Goal: Communication & Community: Answer question/provide support

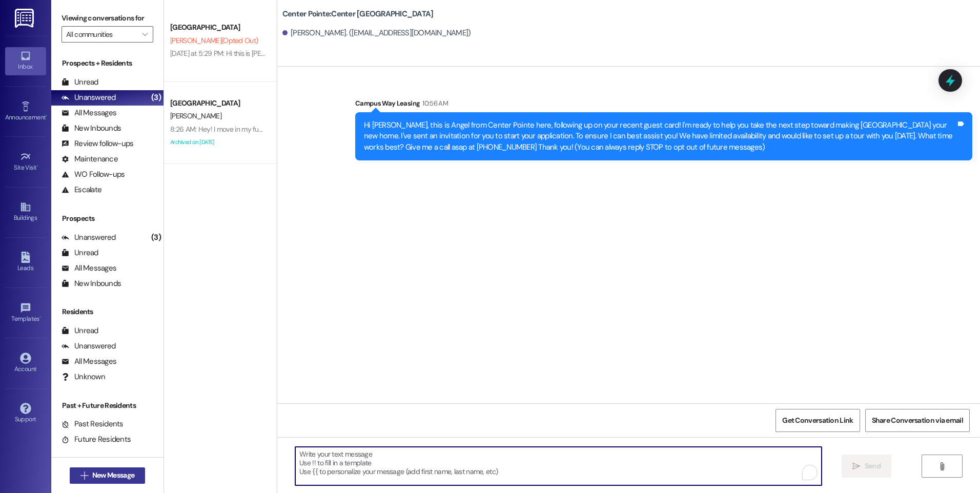
click at [116, 475] on span "New Message" at bounding box center [113, 475] width 42 height 11
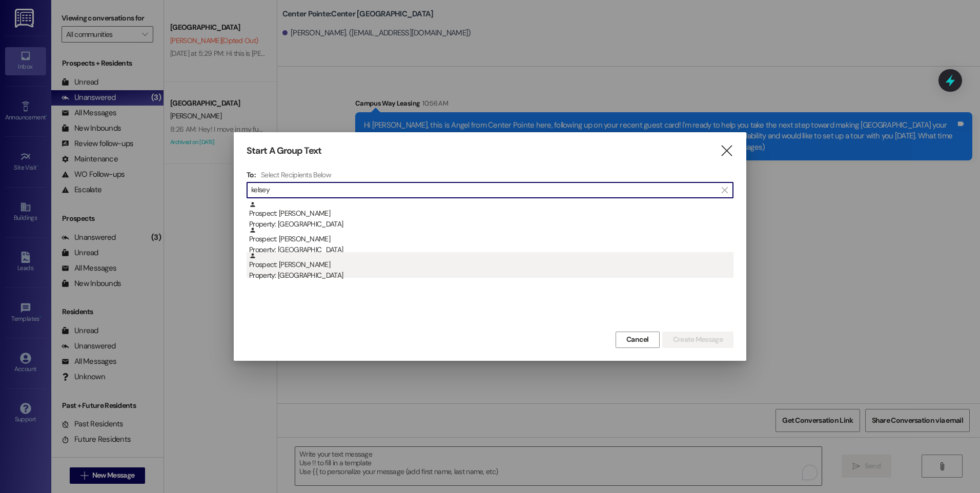
type input "kelsey"
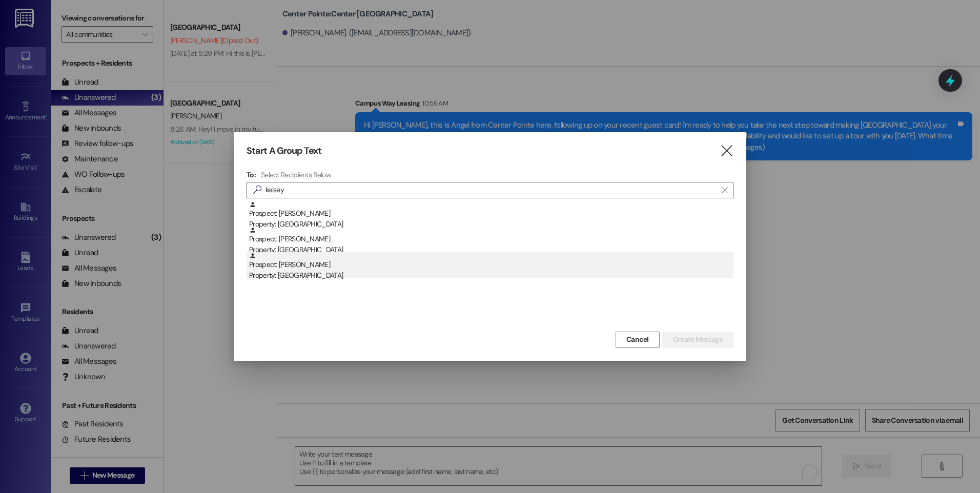
click at [332, 270] on div "Prospect: [PERSON_NAME] Property: Campus Edge" at bounding box center [491, 266] width 485 height 29
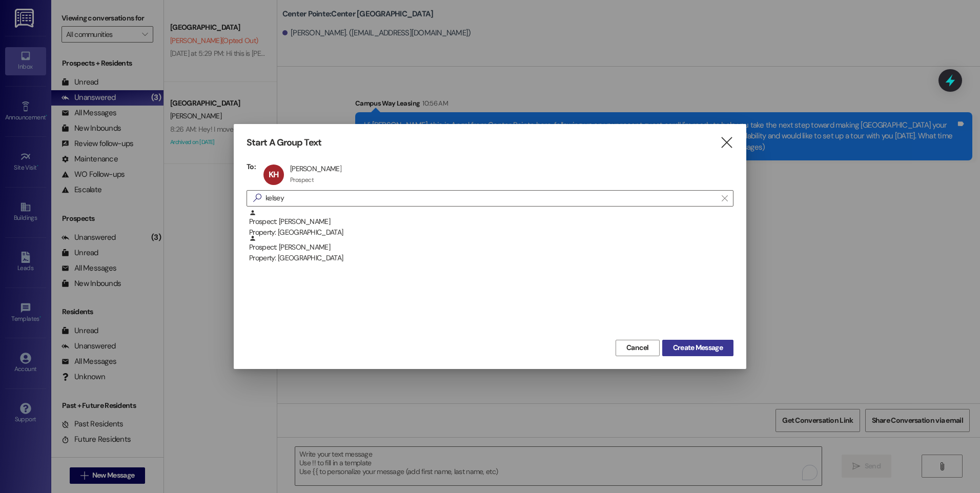
click at [704, 355] on button "Create Message" at bounding box center [698, 348] width 71 height 16
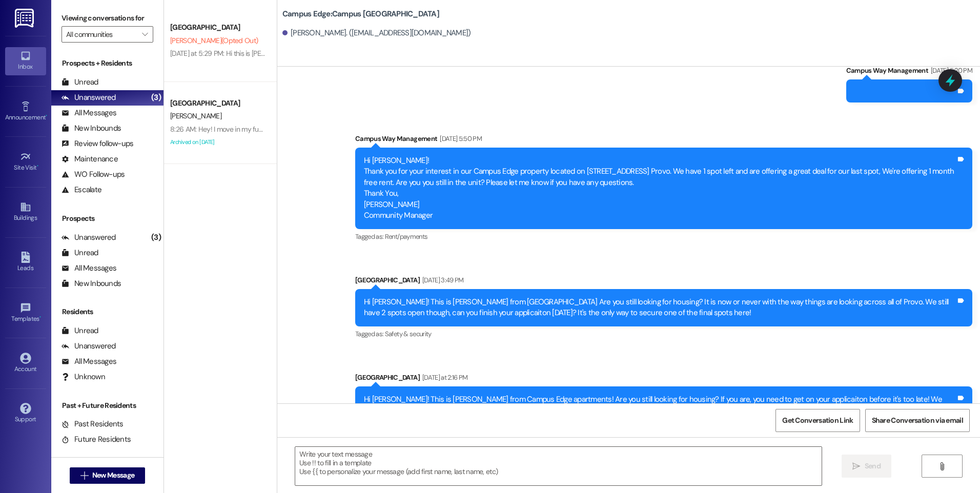
scroll to position [1730, 0]
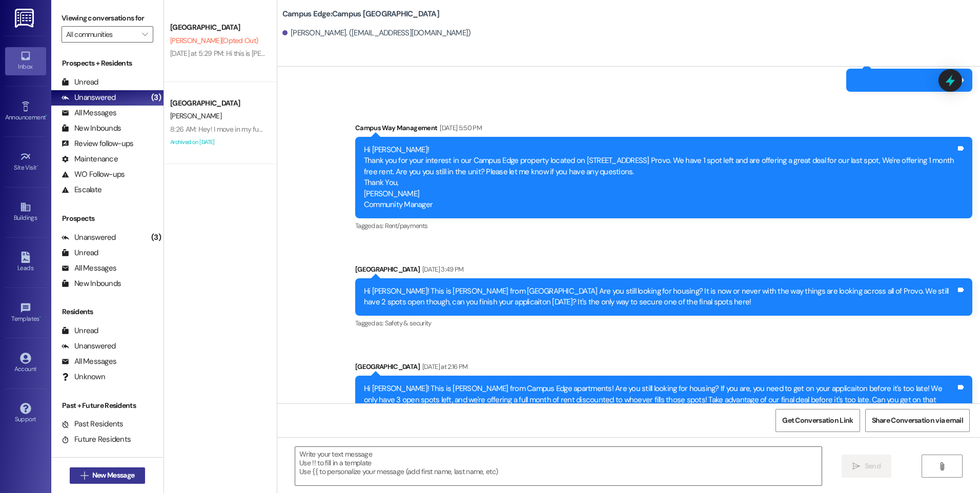
click at [104, 479] on span "New Message" at bounding box center [113, 475] width 42 height 11
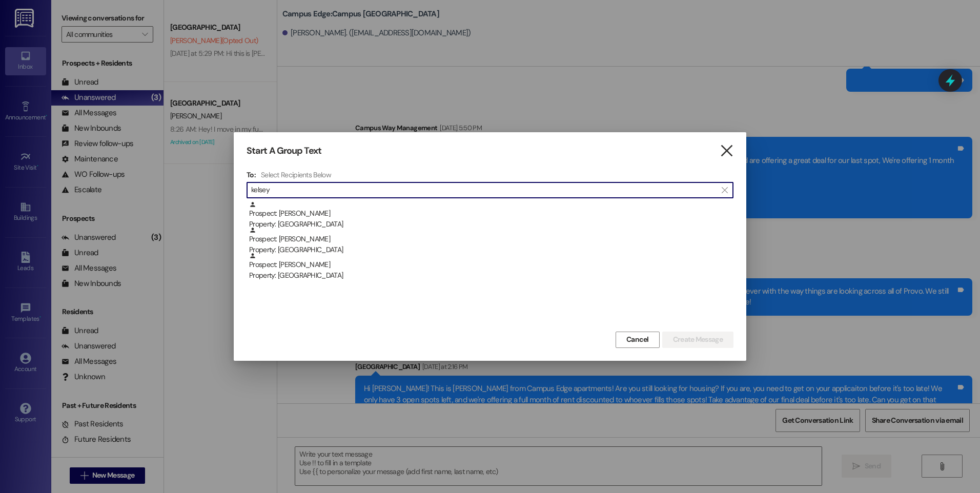
type input "kelsey"
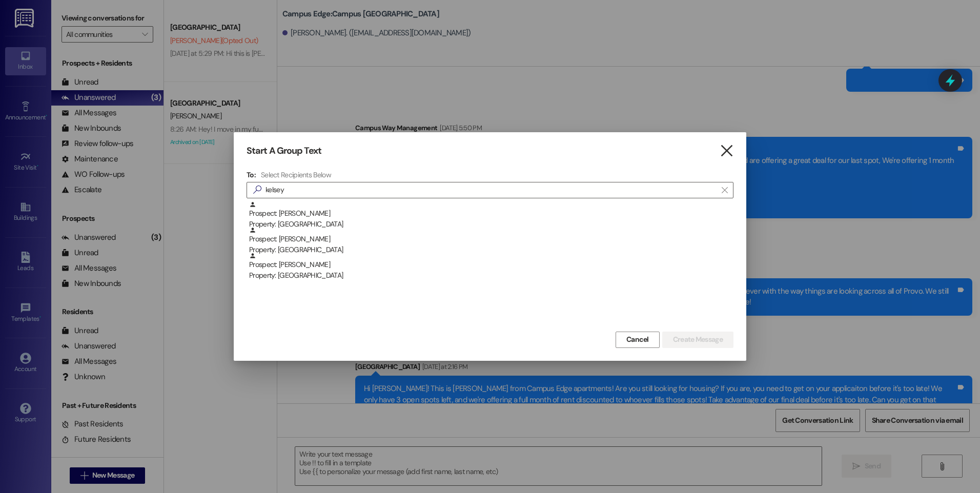
click at [727, 152] on icon "" at bounding box center [727, 151] width 14 height 11
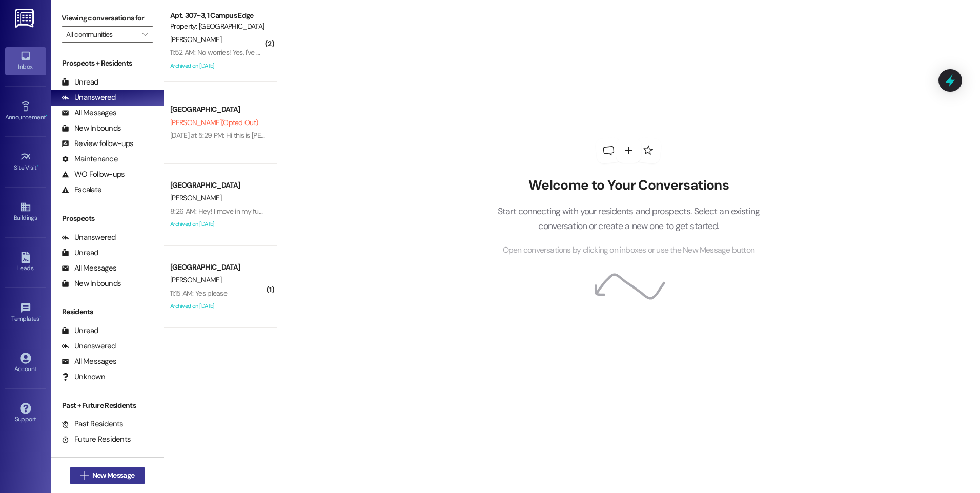
click at [94, 476] on span "New Message" at bounding box center [113, 475] width 42 height 11
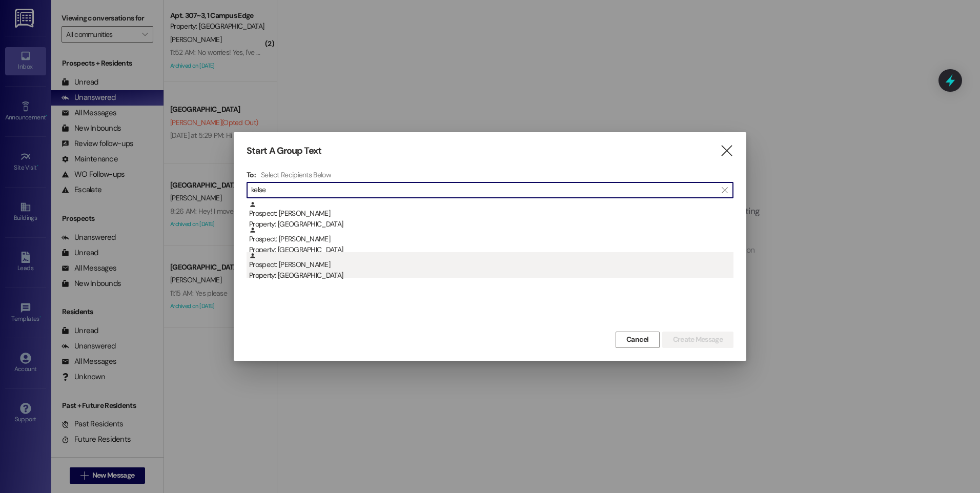
type input "kelse"
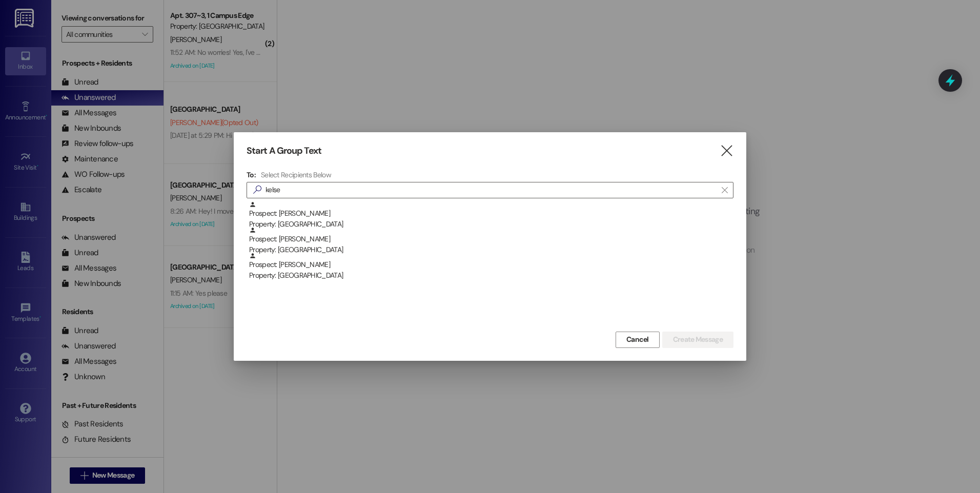
click at [318, 275] on div "Property: [GEOGRAPHIC_DATA]" at bounding box center [491, 275] width 485 height 11
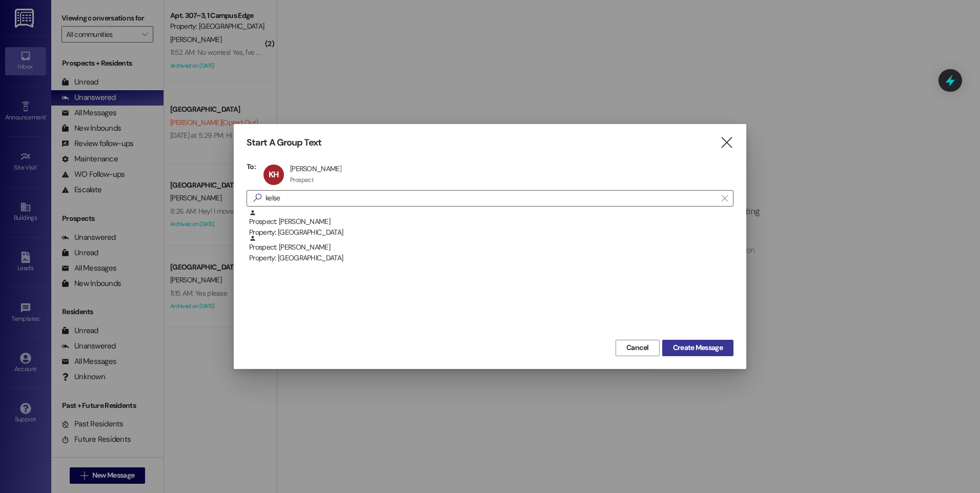
click at [687, 352] on span "Create Message" at bounding box center [698, 348] width 50 height 11
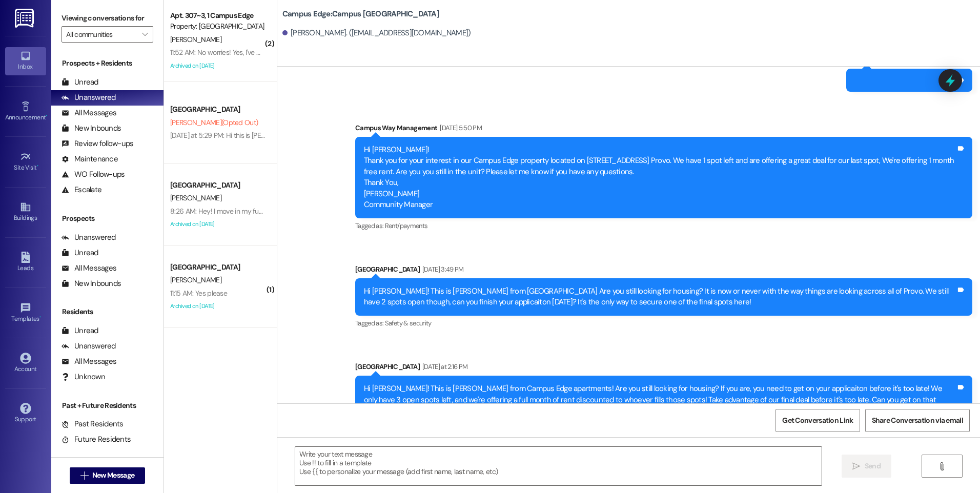
scroll to position [5, 0]
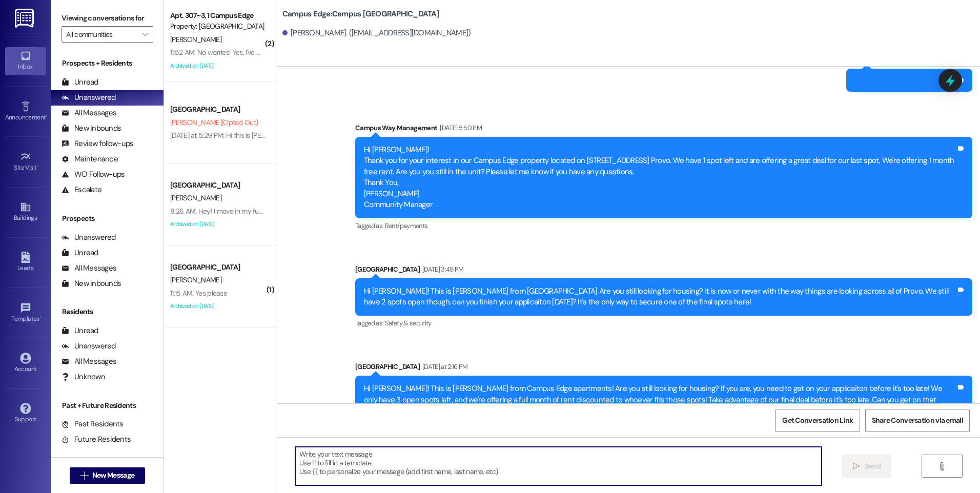
click at [429, 461] on textarea at bounding box center [558, 466] width 526 height 38
paste textarea "Hey [PERSON_NAME]! This is Angel with Campus & Pointe properties. I see you wer…"
type textarea "Hey [PERSON_NAME]! This is Angel with Campus & Pointe properties. I see you wer…"
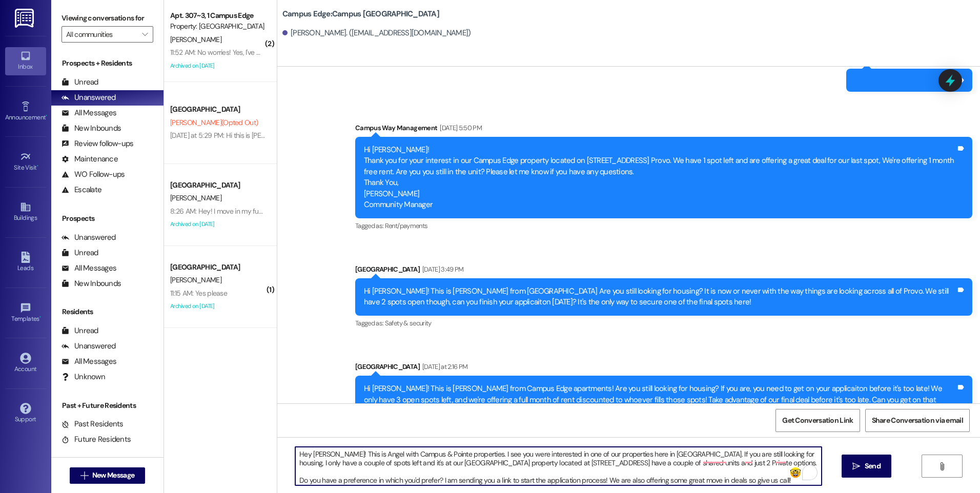
scroll to position [0, 0]
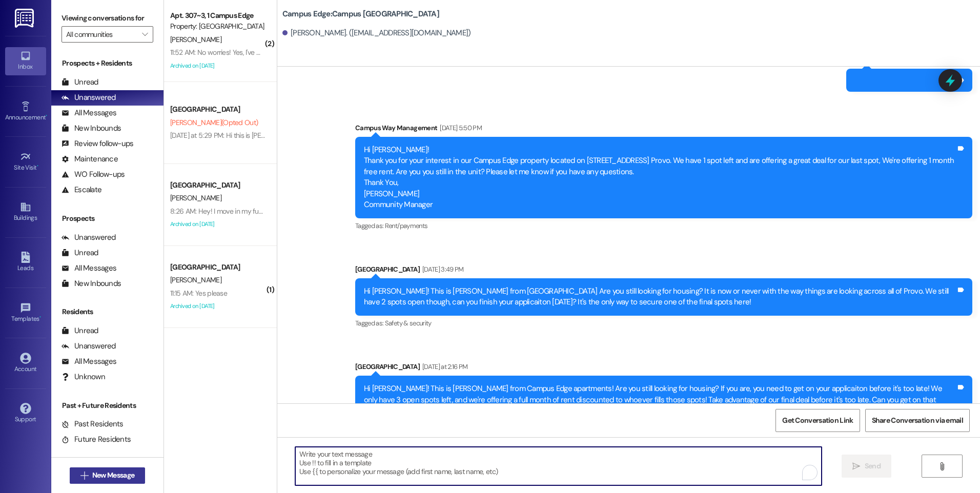
click at [97, 478] on span "New Message" at bounding box center [113, 475] width 42 height 11
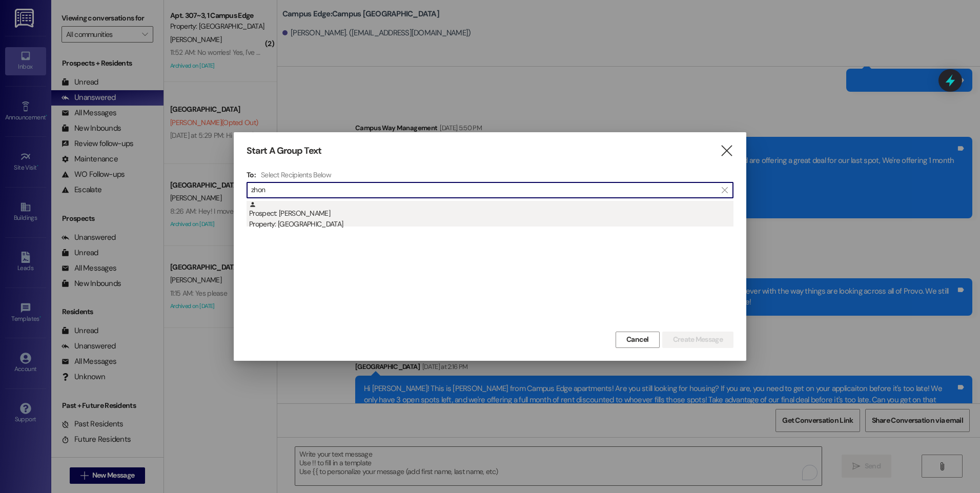
type input "zhon"
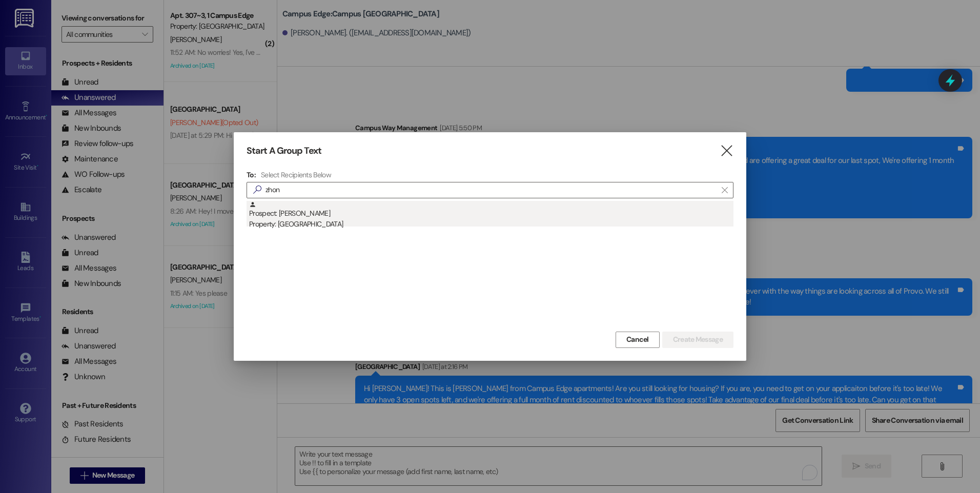
click at [325, 217] on div "Prospect: [GEOGRAPHIC_DATA][PERSON_NAME] Property: Campus Edge" at bounding box center [491, 215] width 485 height 29
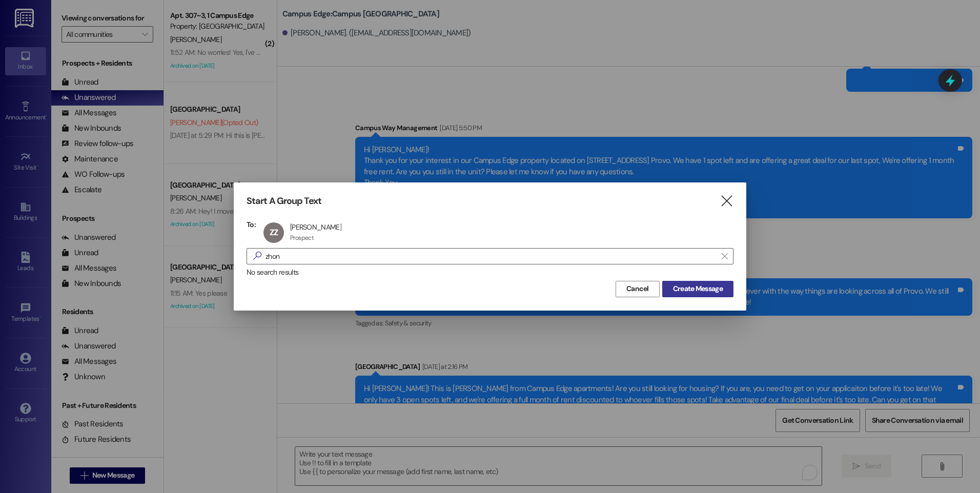
click at [698, 287] on span "Create Message" at bounding box center [698, 289] width 50 height 11
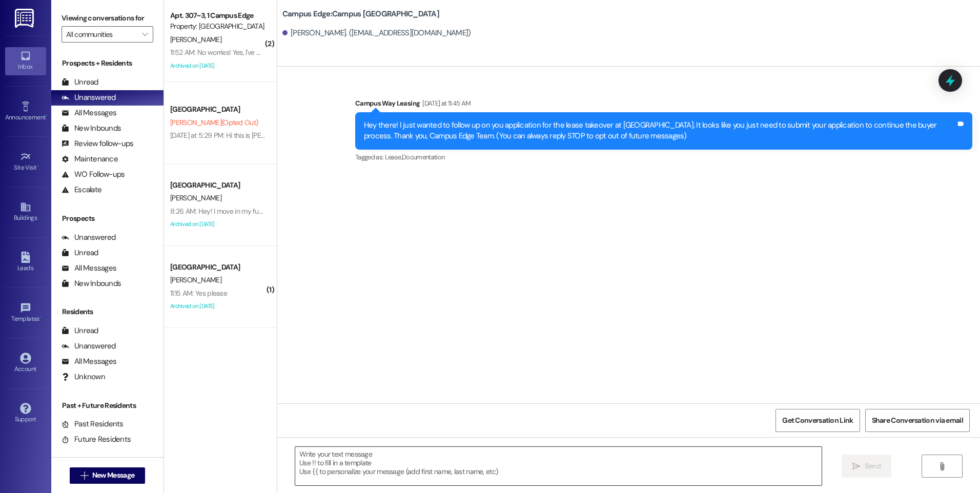
click at [593, 462] on textarea at bounding box center [558, 466] width 526 height 38
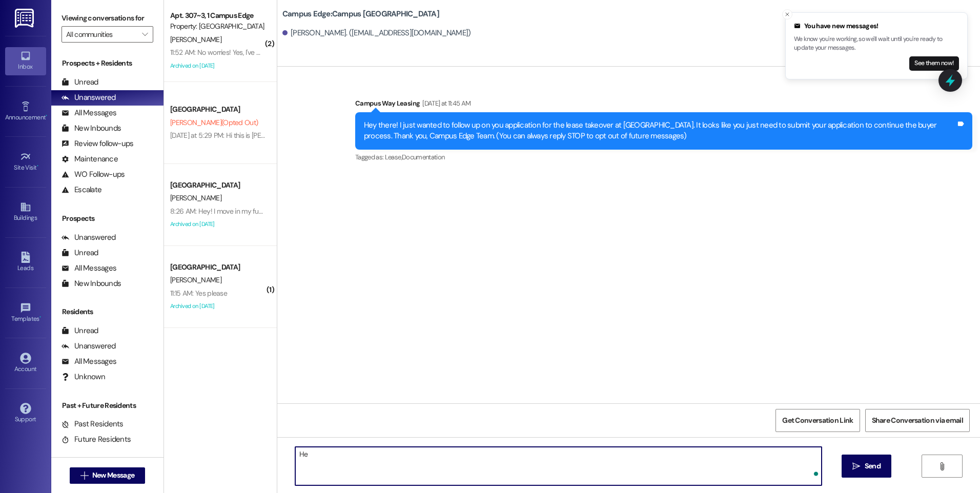
type textarea "H"
type textarea "!!"
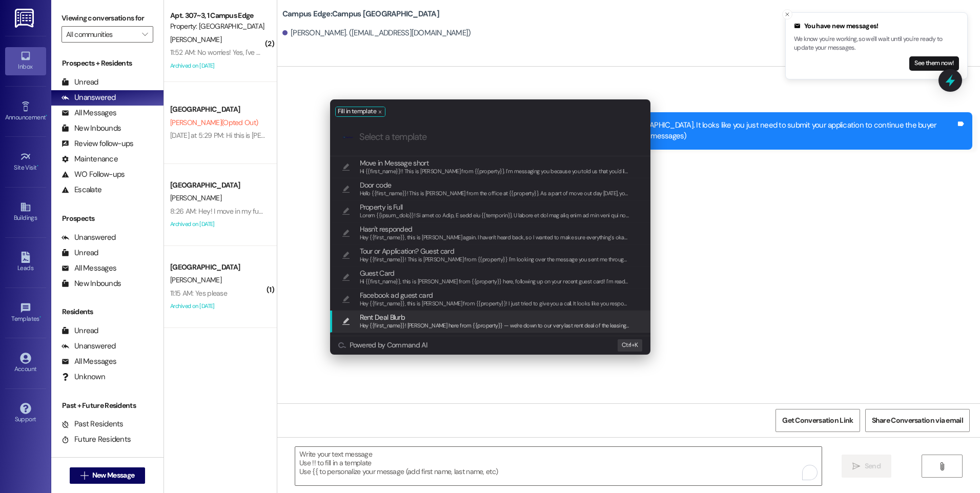
click at [376, 448] on div "Fill in template .cls-1{fill:#0a055f;}.cls-2{fill:#0cc4c4;} resideskLogoBlueOra…" at bounding box center [490, 246] width 980 height 493
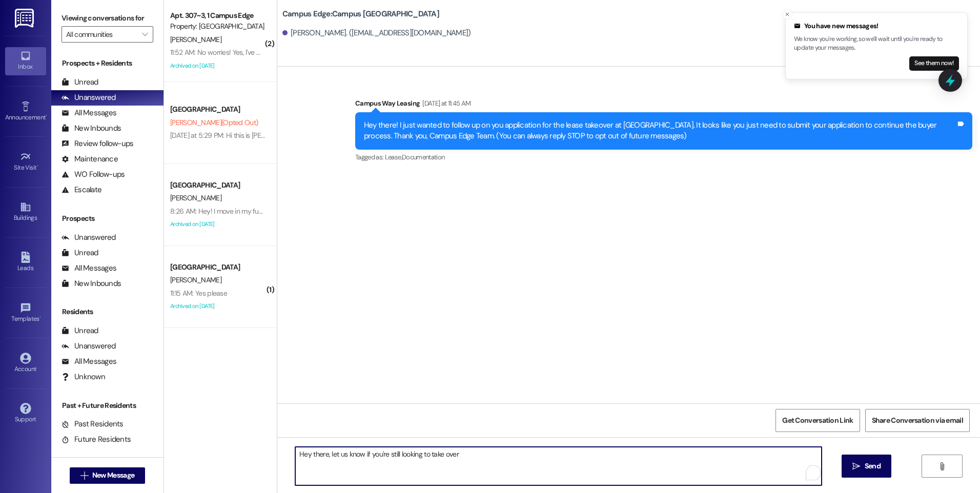
click at [399, 452] on textarea "Hey there, let us know if you're still looking to take over" at bounding box center [558, 466] width 526 height 38
type textarea "Hey there, let us know if you're still interested in taking over a lease at [GE…"
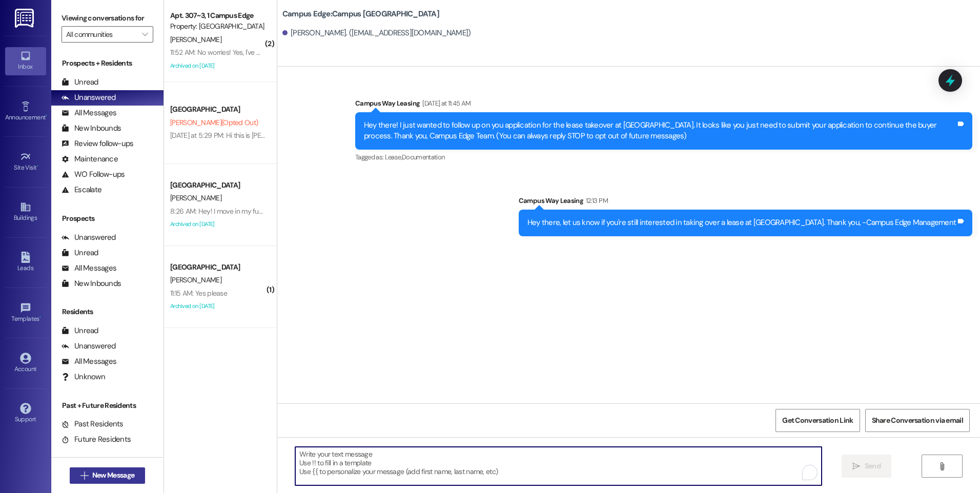
click at [91, 468] on button " New Message" at bounding box center [108, 476] width 76 height 16
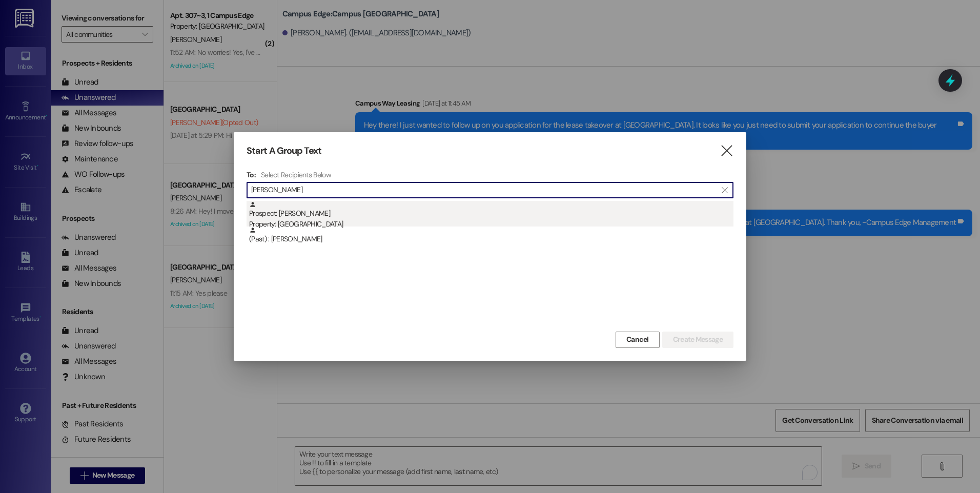
type input "[PERSON_NAME]"
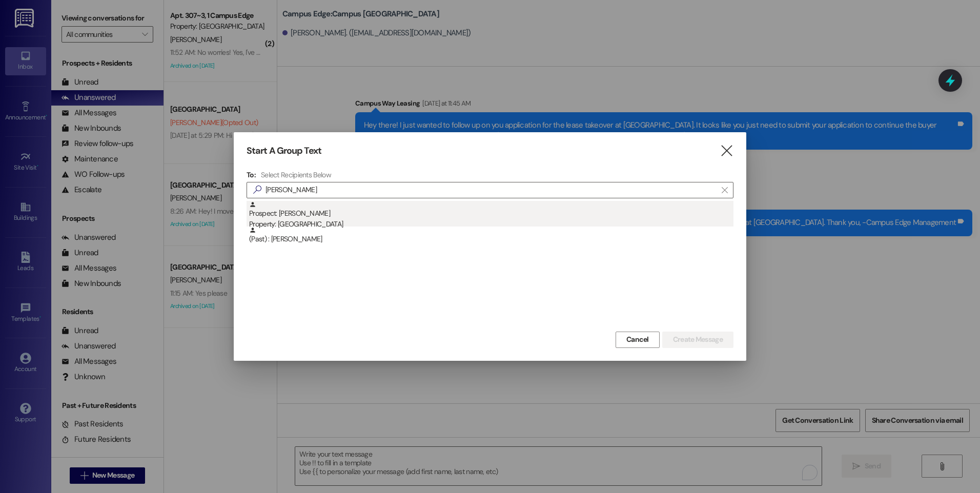
click at [318, 224] on div "Property: [GEOGRAPHIC_DATA]" at bounding box center [491, 224] width 485 height 11
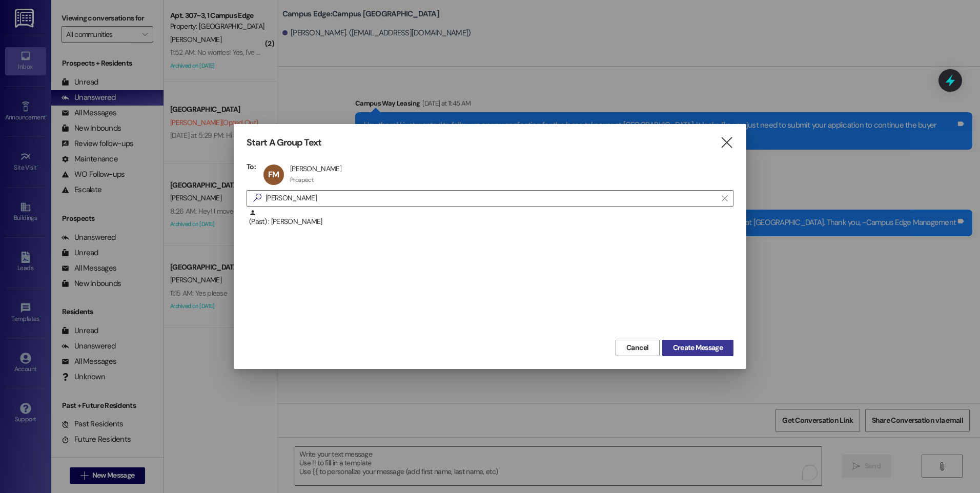
click at [683, 347] on span "Create Message" at bounding box center [698, 348] width 50 height 11
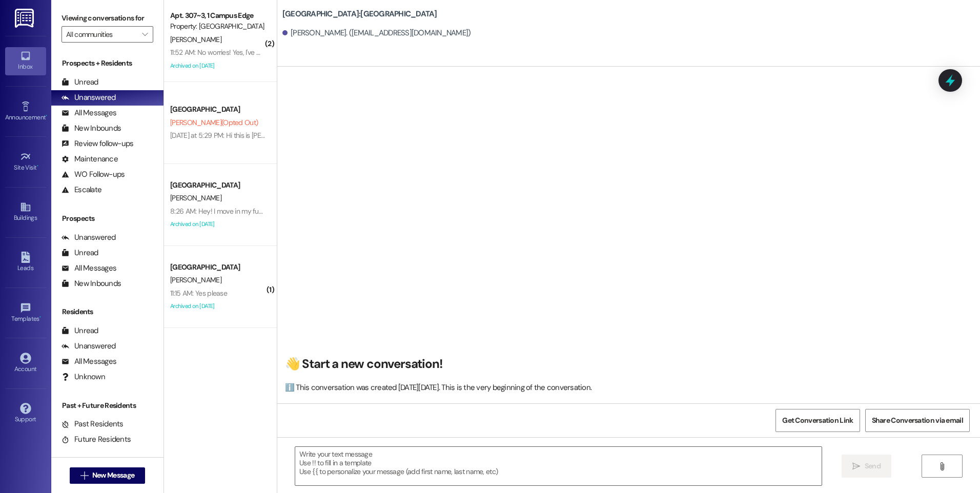
scroll to position [1, 0]
click at [94, 93] on div "Unanswered" at bounding box center [89, 97] width 54 height 11
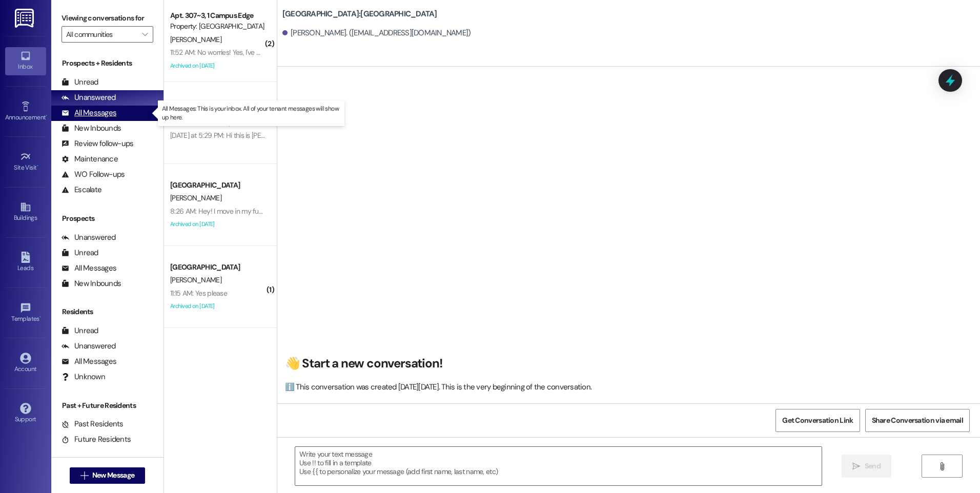
click at [93, 108] on div "All Messages" at bounding box center [89, 113] width 55 height 11
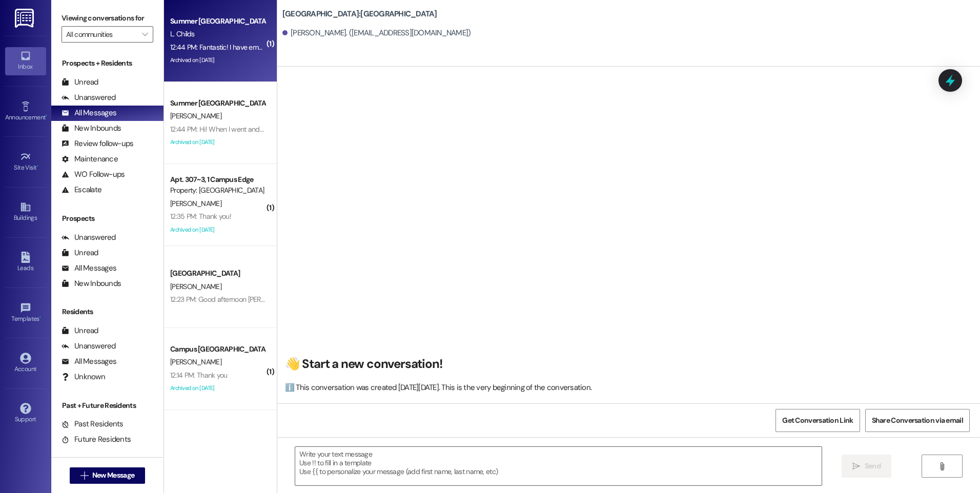
click at [196, 39] on div "L. Childs" at bounding box center [217, 34] width 97 height 13
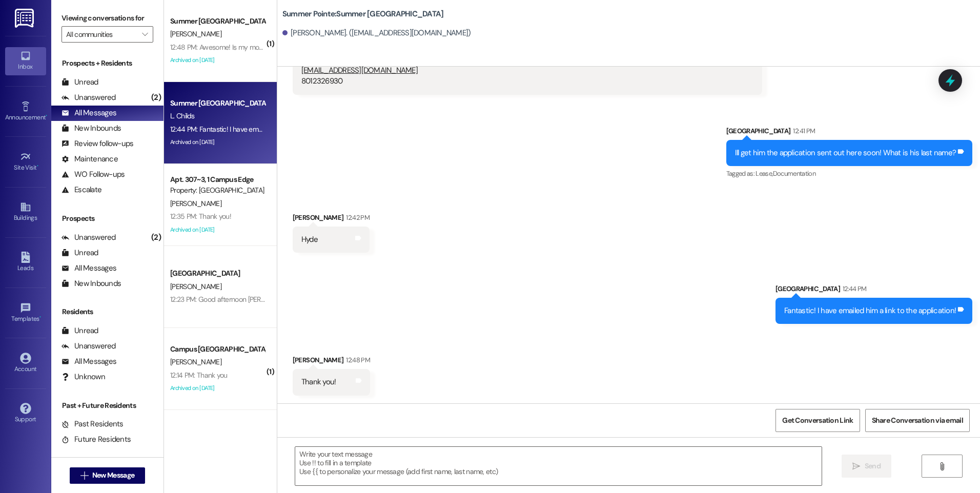
scroll to position [772, 0]
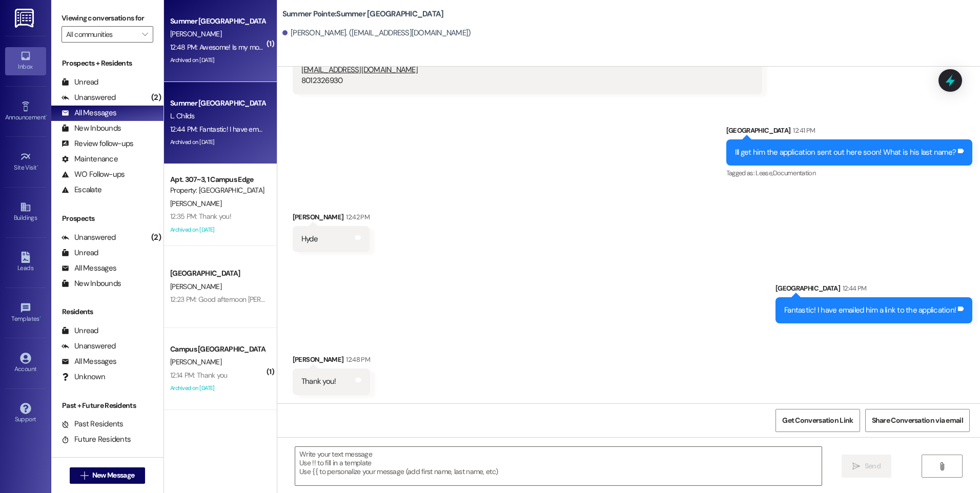
click at [215, 31] on div "[PERSON_NAME]" at bounding box center [217, 34] width 97 height 13
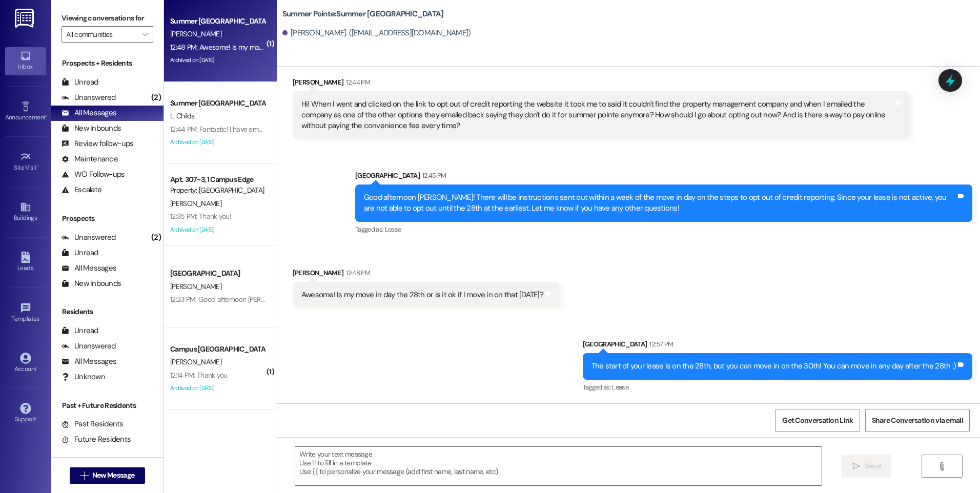
scroll to position [1412, 0]
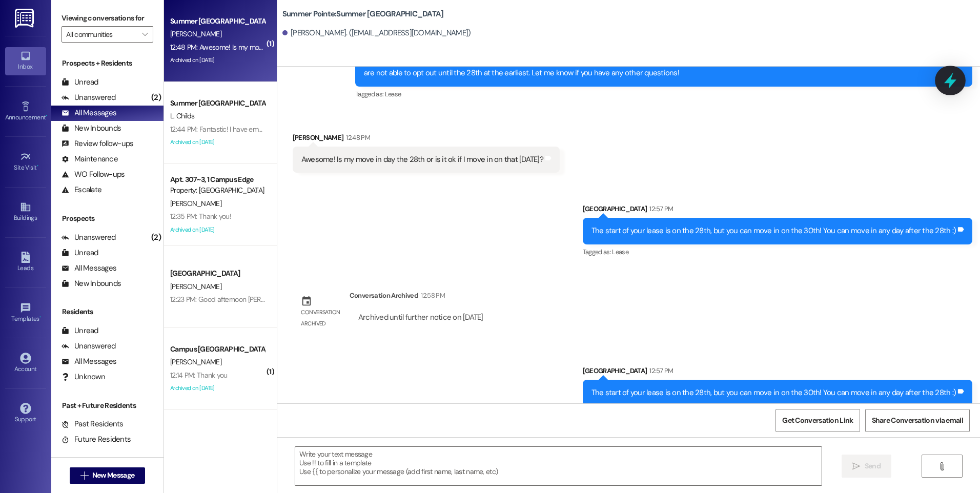
click at [948, 87] on icon at bounding box center [950, 80] width 17 height 17
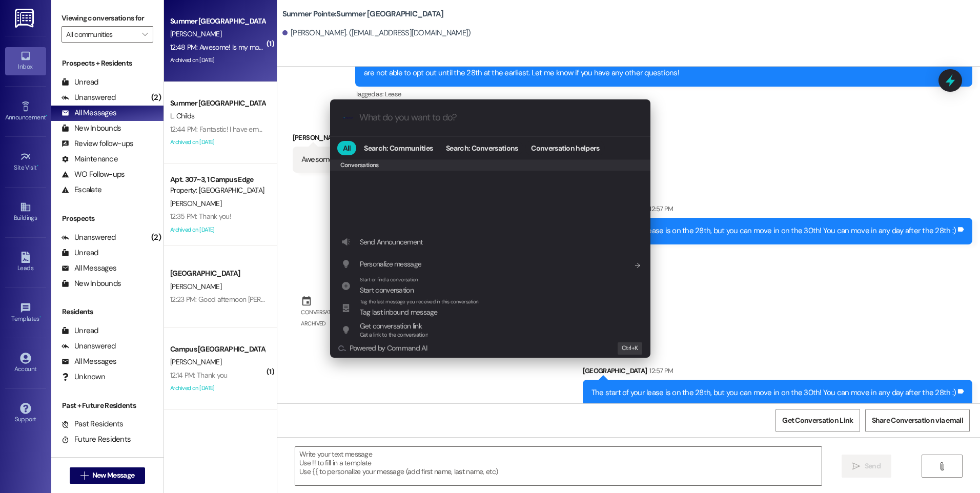
scroll to position [447, 0]
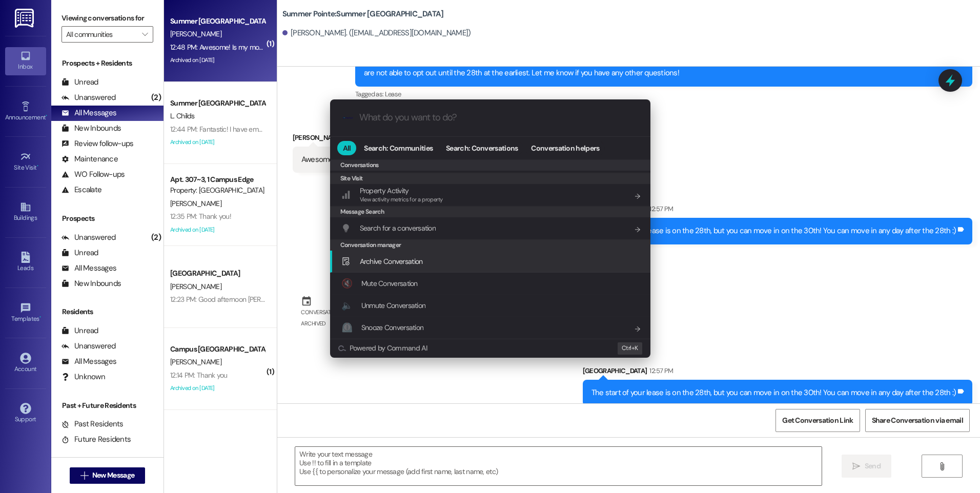
click at [382, 257] on span "Archive Conversation" at bounding box center [391, 261] width 63 height 9
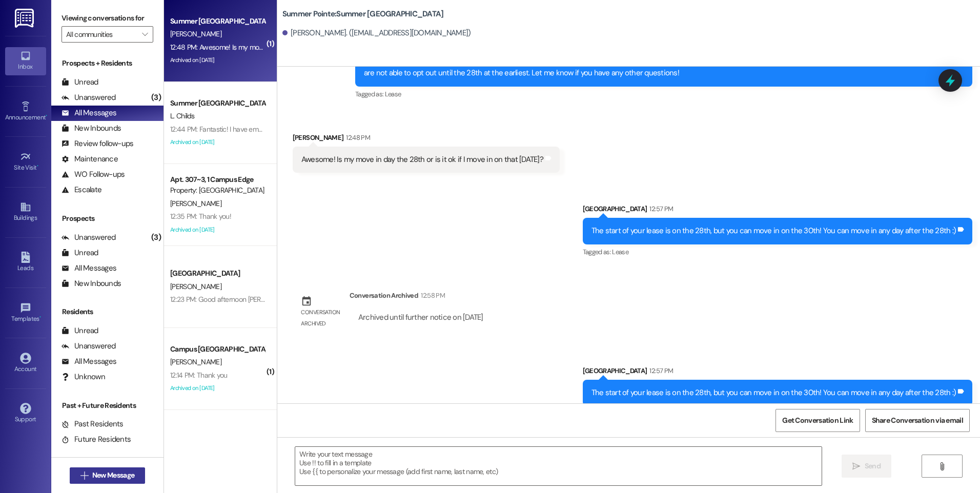
click at [114, 474] on span "New Message" at bounding box center [113, 475] width 42 height 11
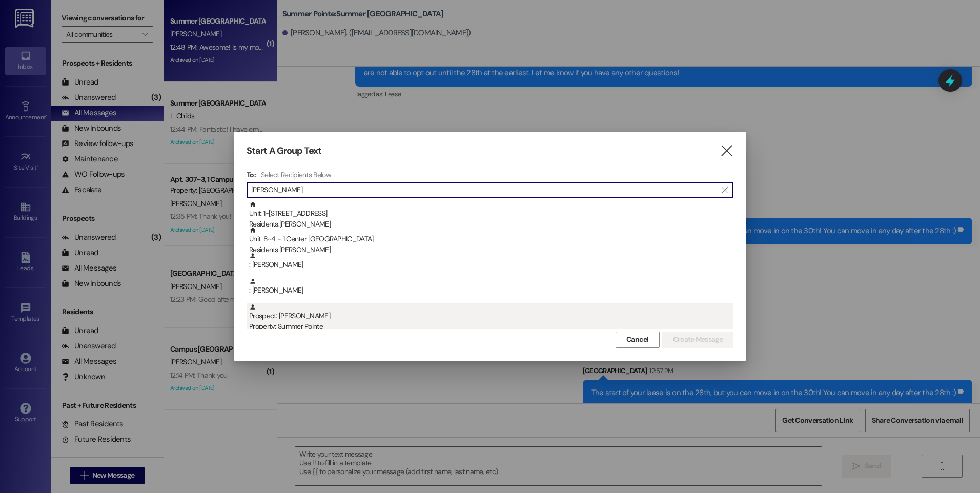
type input "[PERSON_NAME]"
click at [302, 311] on div "Prospect: [PERSON_NAME] Property: Summer Pointe" at bounding box center [491, 318] width 485 height 29
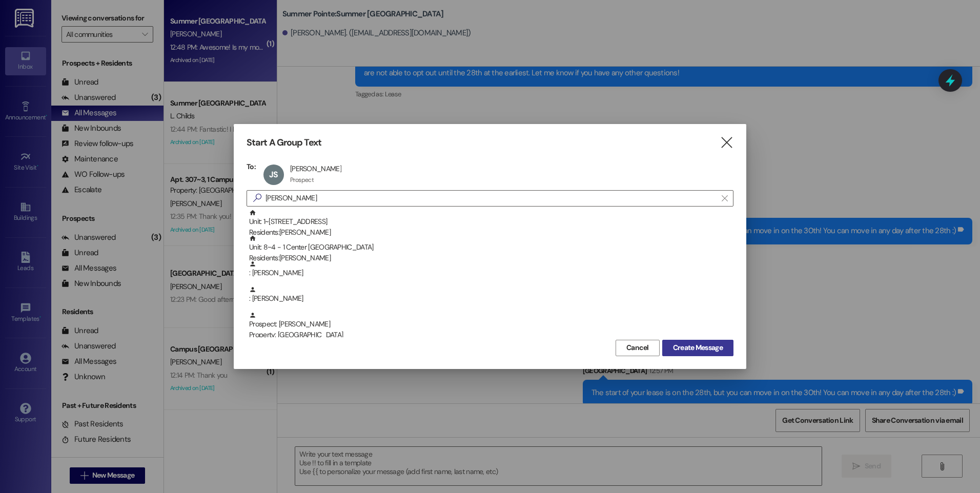
click at [707, 355] on button "Create Message" at bounding box center [698, 348] width 71 height 16
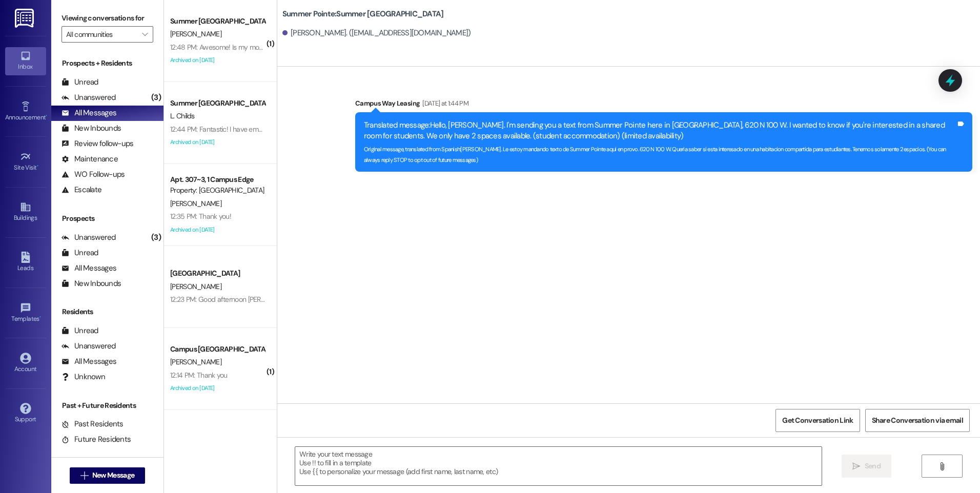
scroll to position [0, 0]
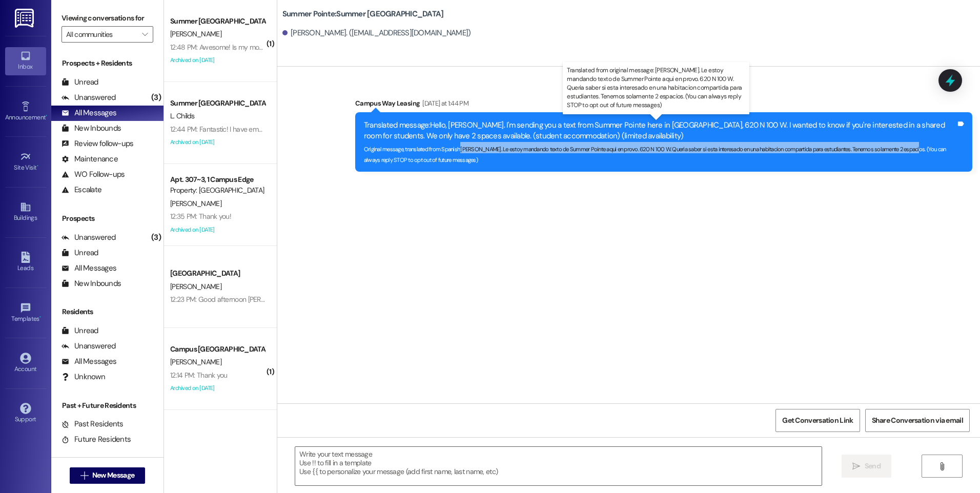
drag, startPoint x: 454, startPoint y: 150, endPoint x: 907, endPoint y: 151, distance: 452.8
click at [907, 151] on sub "Original message, translated from Spanish : [PERSON_NAME]. Le estoy mandando te…" at bounding box center [655, 155] width 583 height 18
copy sub "[PERSON_NAME]. Le estoy mandando texto de Summer Pointe aqui en provo. 620 N 10…"
